Goal: Transaction & Acquisition: Purchase product/service

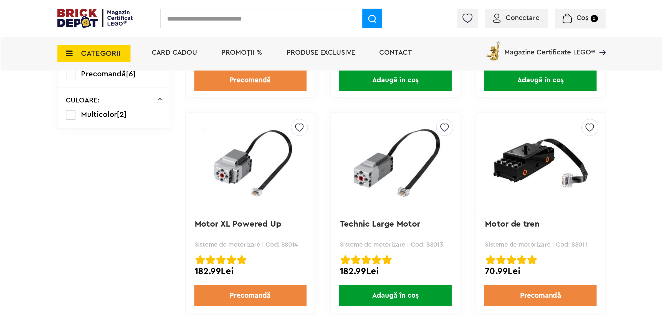
scroll to position [277, 0]
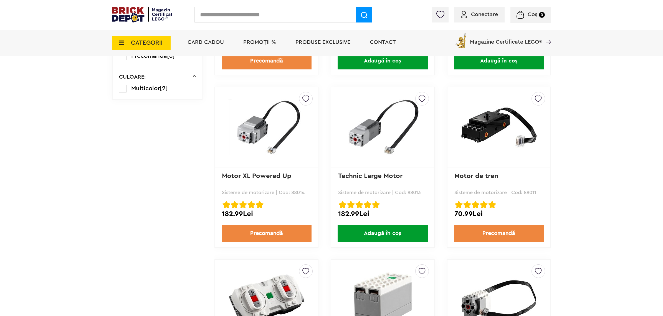
click at [108, 193] on div "Cadou VIP 40266 Cutie de bijuterii la achiziții de seturi LEGO Friends de minim…" at bounding box center [331, 239] width 663 height 1033
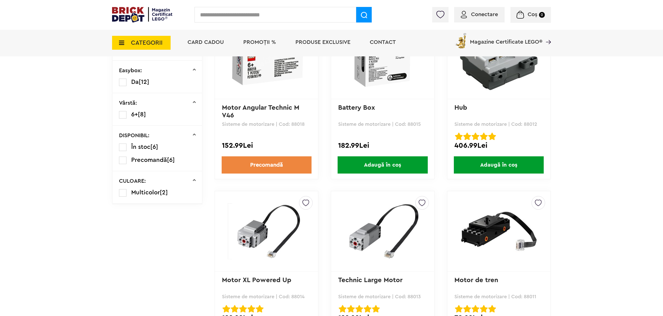
scroll to position [208, 0]
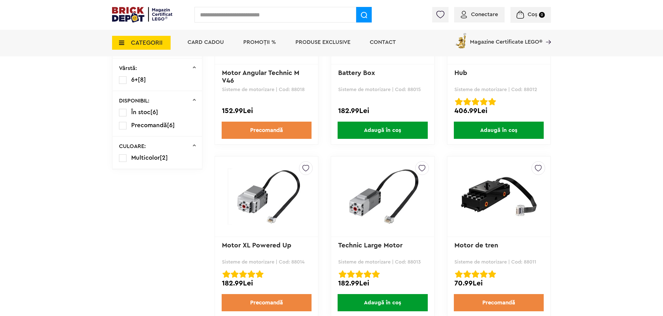
click at [520, 204] on img at bounding box center [499, 196] width 78 height 56
click at [484, 209] on img at bounding box center [499, 196] width 78 height 56
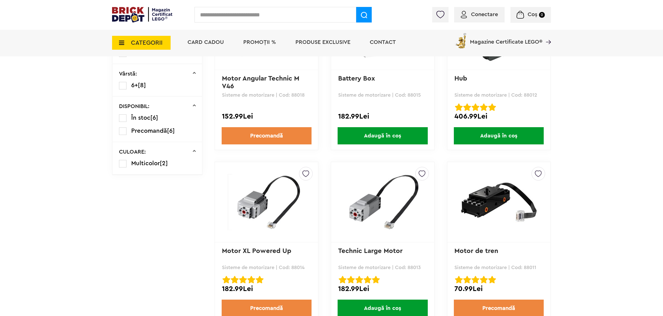
scroll to position [141, 0]
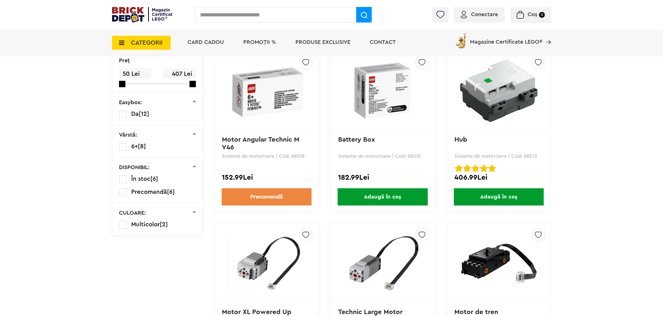
click at [351, 193] on span "Adaugă în coș" at bounding box center [382, 196] width 90 height 17
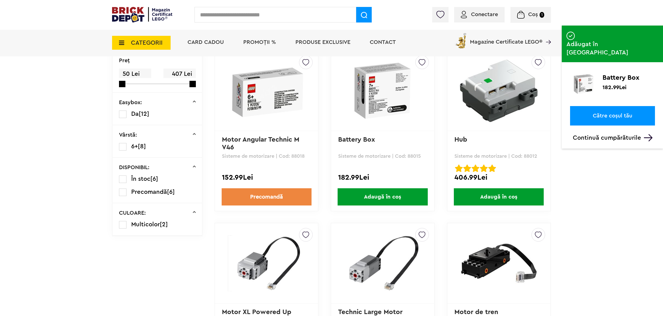
click at [379, 89] on img at bounding box center [383, 91] width 78 height 56
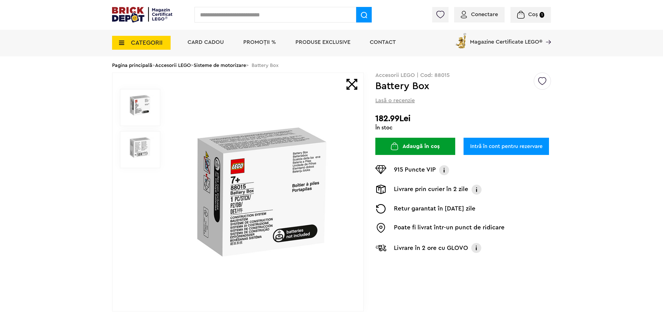
scroll to position [35, 0]
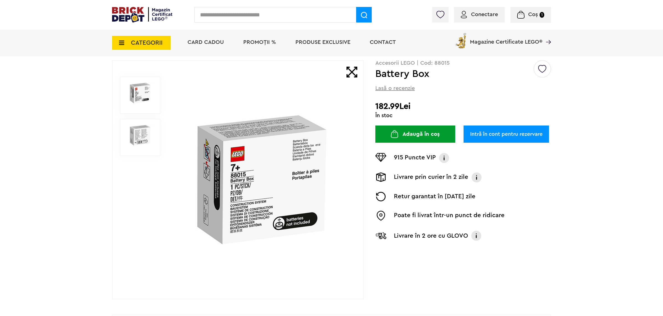
click at [136, 128] on img at bounding box center [140, 135] width 28 height 21
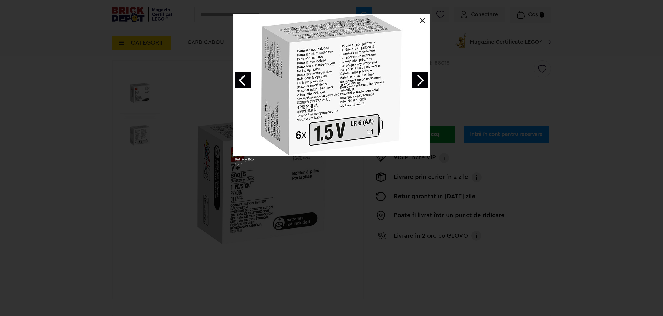
click at [84, 147] on div "Battery Box 2 / 3" at bounding box center [331, 92] width 663 height 156
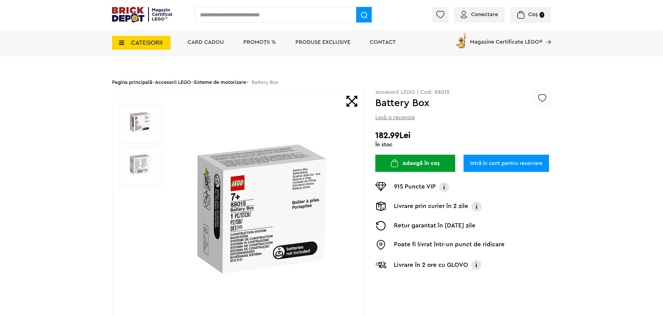
scroll to position [0, 0]
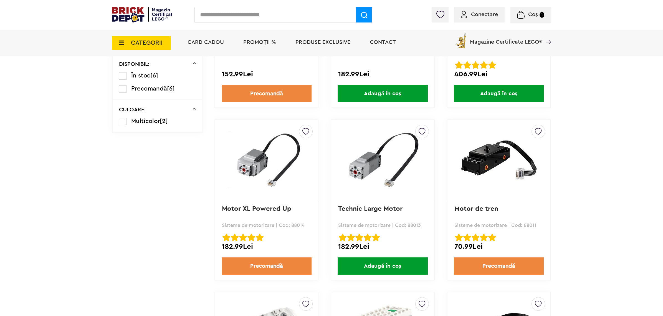
scroll to position [245, 0]
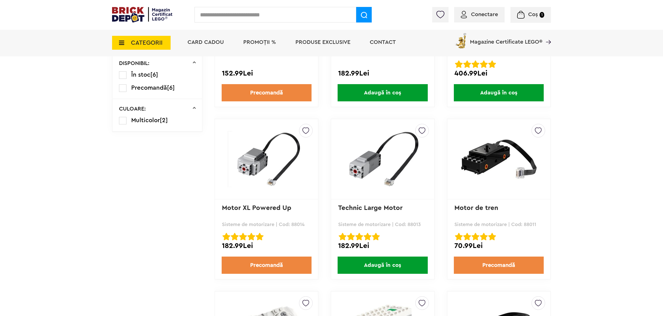
click at [369, 156] on img at bounding box center [383, 159] width 78 height 56
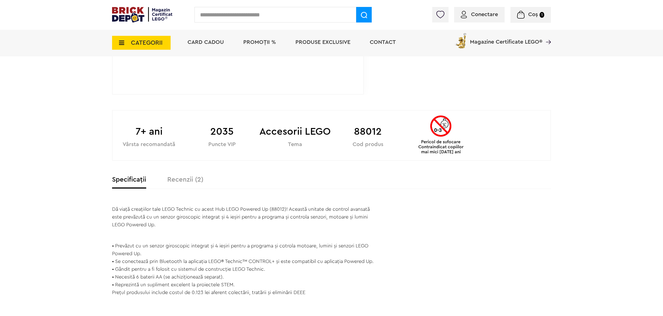
scroll to position [243, 0]
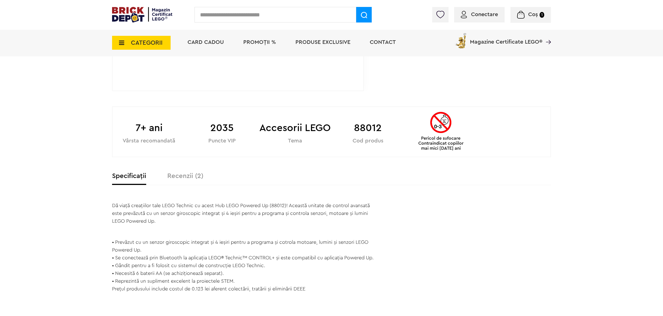
click at [178, 178] on label "Recenzii (2)" at bounding box center [185, 175] width 36 height 7
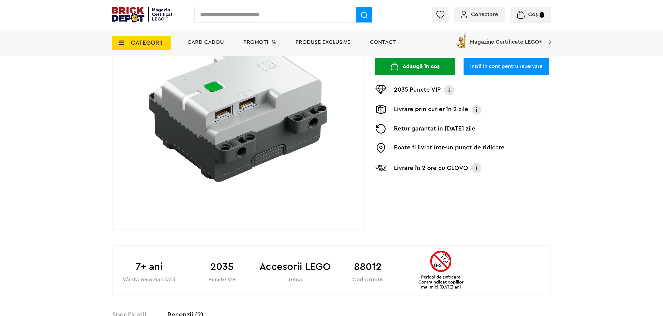
scroll to position [0, 0]
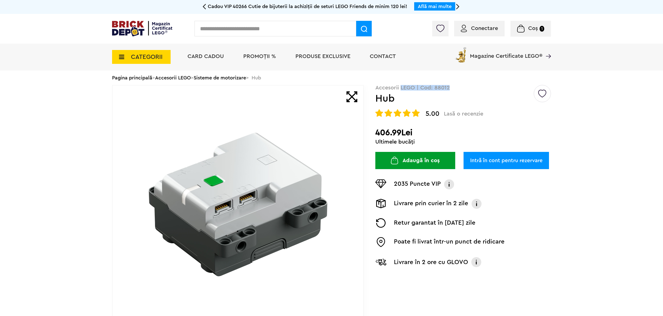
drag, startPoint x: 399, startPoint y: 89, endPoint x: 448, endPoint y: 90, distance: 48.8
click at [448, 90] on p "Accesorii LEGO | Cod: 88012" at bounding box center [463, 88] width 176 height 6
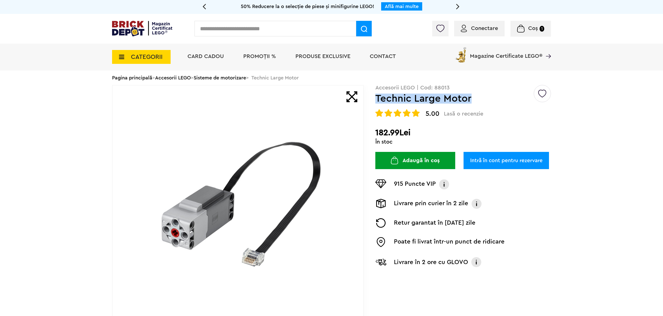
drag, startPoint x: 477, startPoint y: 100, endPoint x: 376, endPoint y: 99, distance: 100.9
click at [376, 99] on h1 "Technic Large Motor" at bounding box center [454, 98] width 158 height 10
copy h1 "Technic Large Motor"
click at [474, 81] on div "Pagina principală > Accesorii LEGO > Sisteme de motorizare > Technic Large Motor" at bounding box center [331, 77] width 439 height 14
click at [443, 87] on p "Accesorii LEGO | Cod: 88013" at bounding box center [463, 88] width 176 height 6
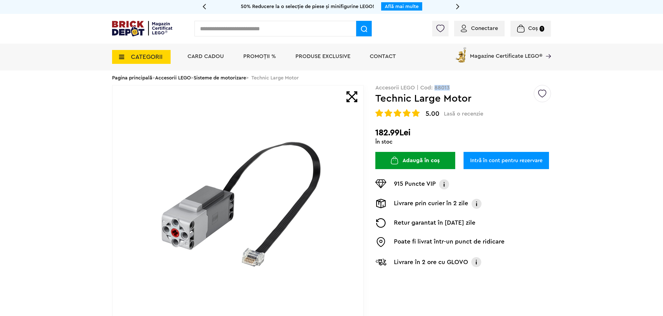
click at [443, 87] on p "Accesorii LEGO | Cod: 88013" at bounding box center [463, 88] width 176 height 6
copy p "88013"
click at [451, 112] on span "Lasă o recenzie" at bounding box center [463, 113] width 39 height 7
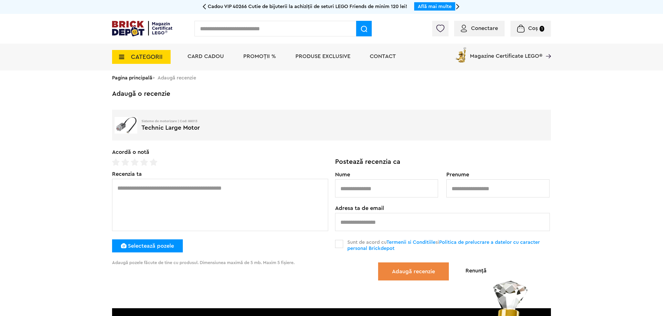
click at [135, 78] on link "Pagina principală" at bounding box center [132, 77] width 40 height 5
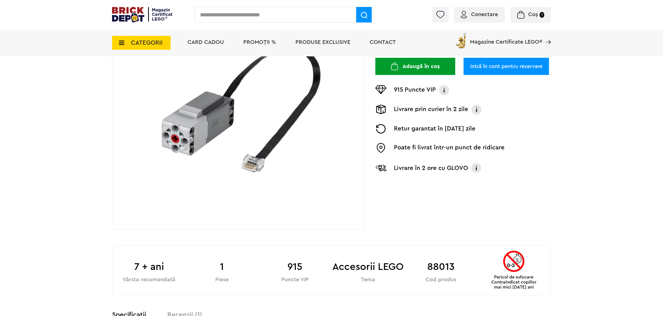
scroll to position [35, 0]
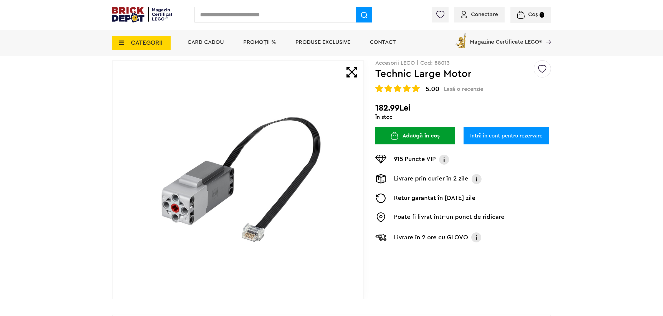
click at [447, 65] on p "Accesorii LEGO | Cod: 88013" at bounding box center [463, 63] width 176 height 6
click at [442, 64] on p "Accesorii LEGO | Cod: 88013" at bounding box center [463, 63] width 176 height 6
copy p "88013"
